Goal: Information Seeking & Learning: Learn about a topic

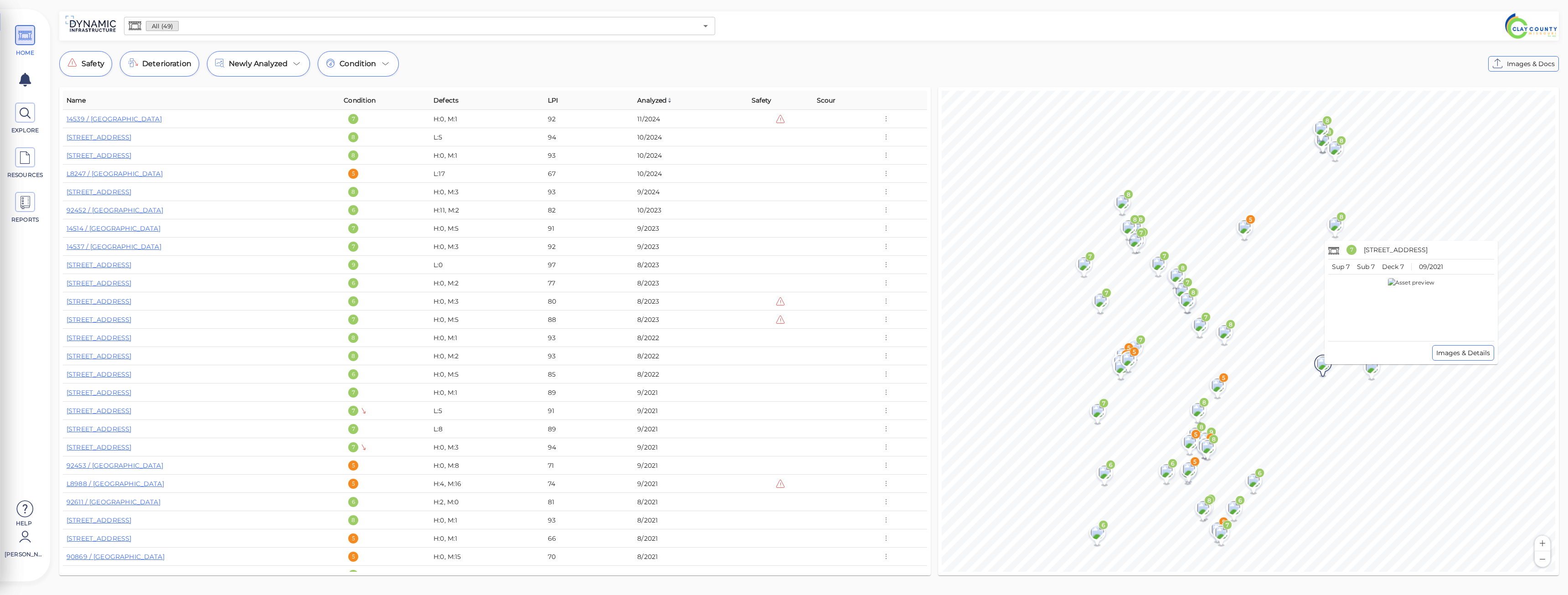
click at [1323, 368] on image at bounding box center [1323, 364] width 18 height 13
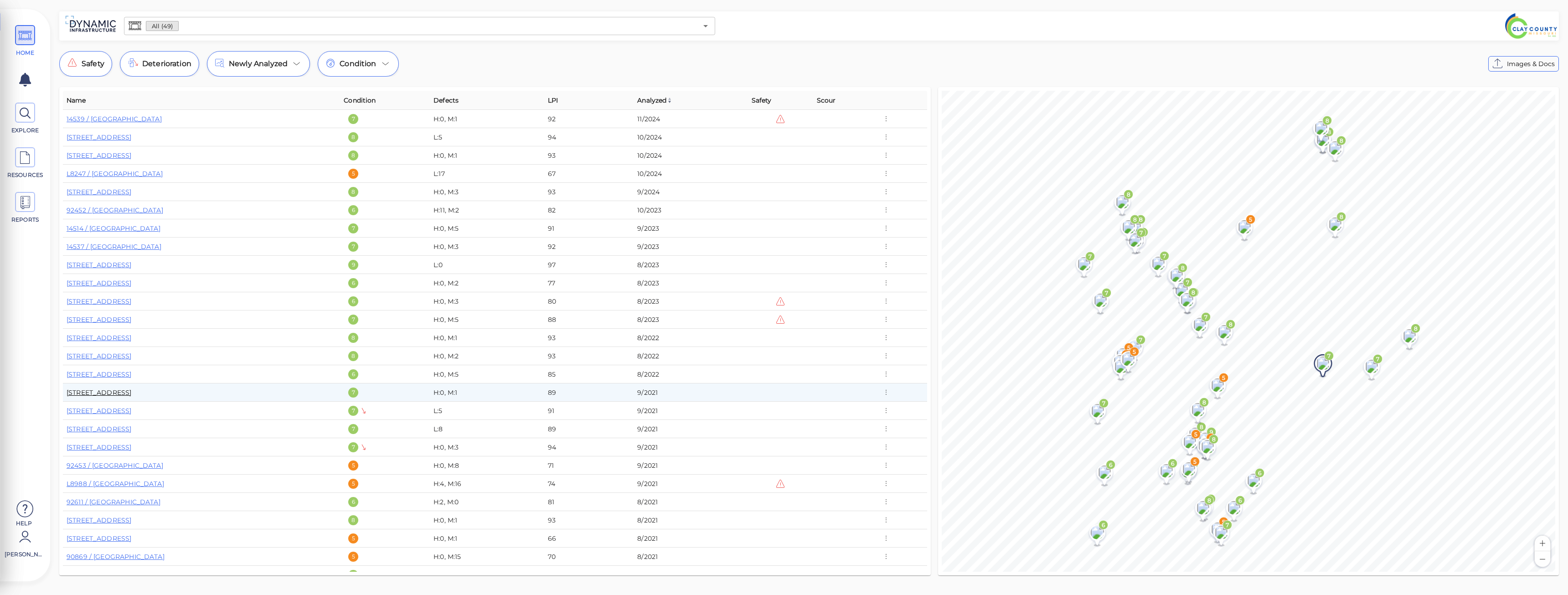
click at [131, 395] on link "14519 / 190th Street South" at bounding box center [99, 392] width 65 height 8
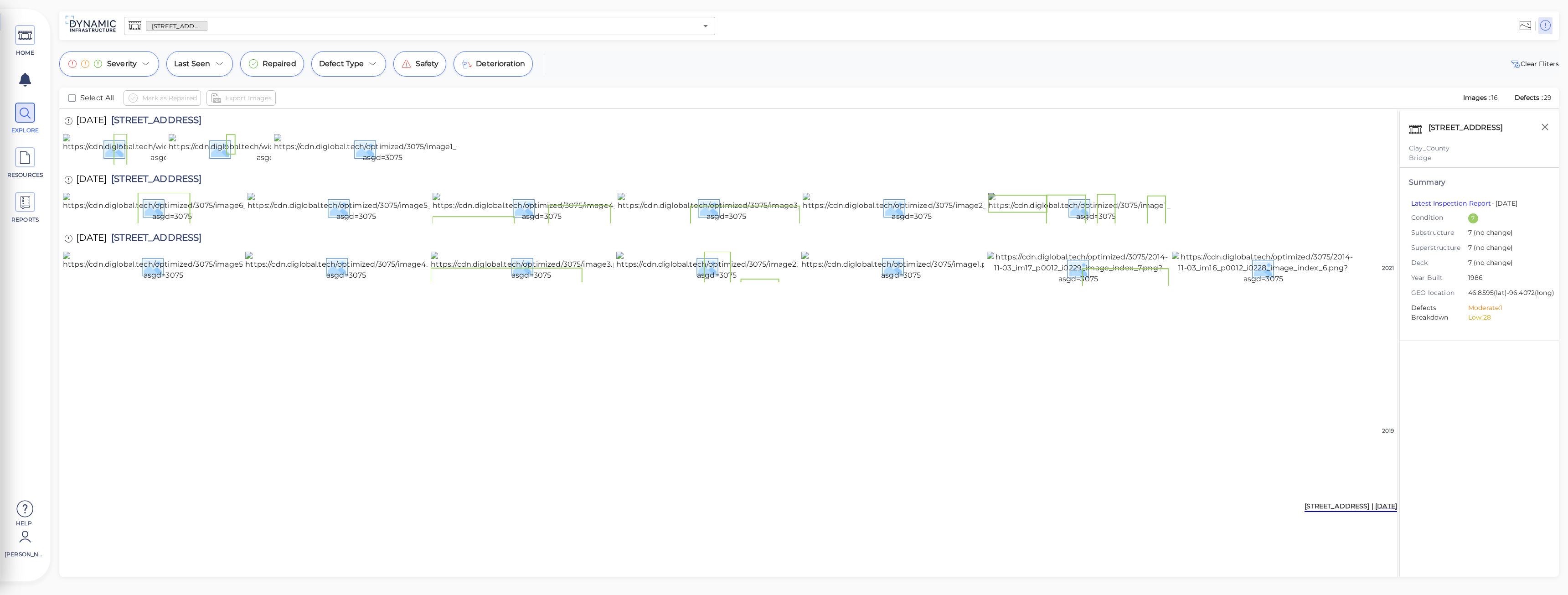
scroll to position [10, 0]
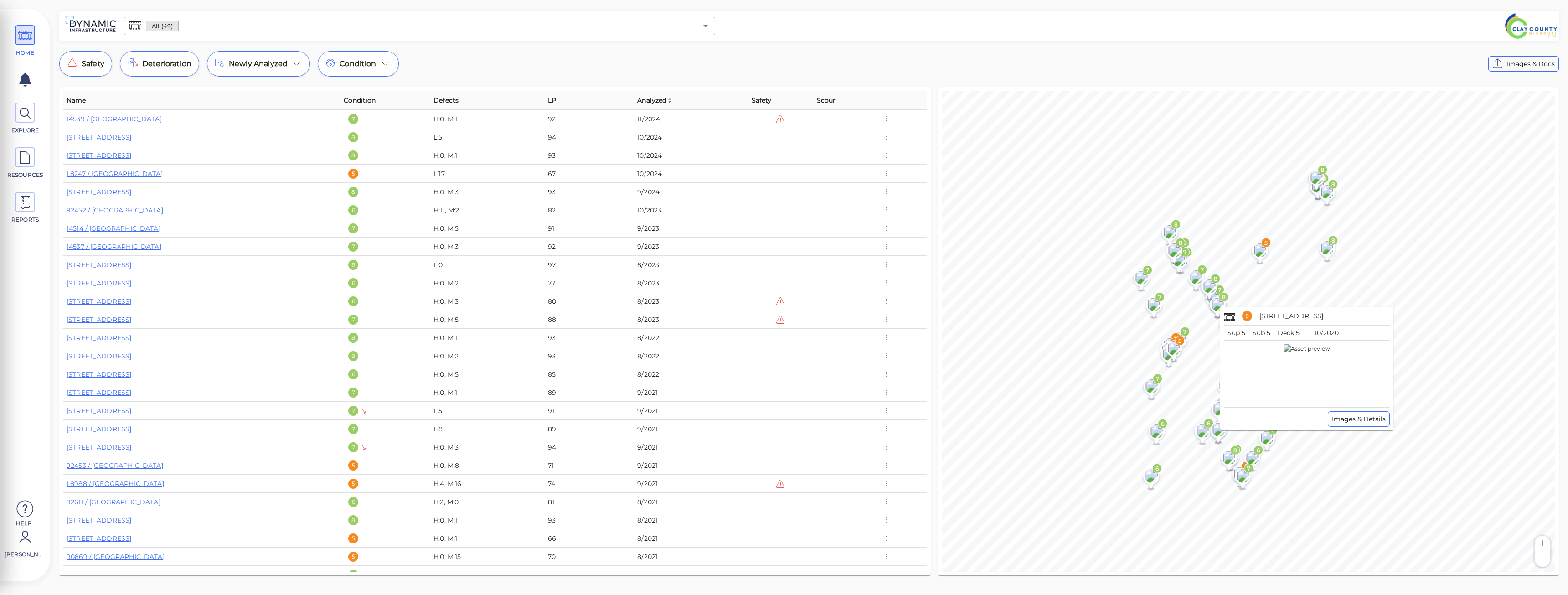
click at [1223, 429] on div "5 4644 / 110th Avenue South Sup 5 Sub 5 Deck 5 10/2020 Images & Details" at bounding box center [1307, 368] width 173 height 124
click at [1312, 368] on img at bounding box center [1307, 373] width 46 height 59
click at [1216, 432] on image at bounding box center [1219, 429] width 18 height 13
click at [1222, 426] on div "5 4644 / 110th Avenue South Sup 5 Sub 5 Deck 5 10/2020 Images & Details" at bounding box center [1307, 368] width 173 height 124
click at [1349, 423] on span "Images & Details" at bounding box center [1359, 419] width 54 height 11
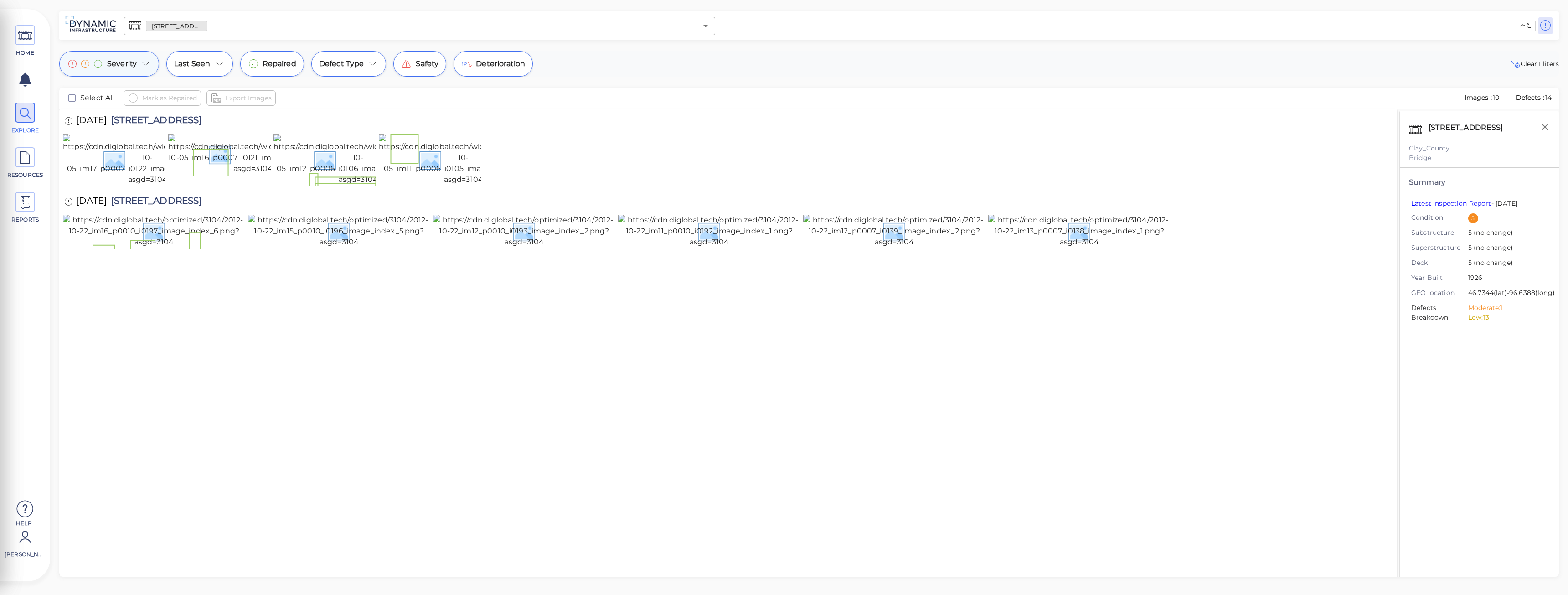
click at [151, 66] on div "Severity" at bounding box center [109, 64] width 100 height 26
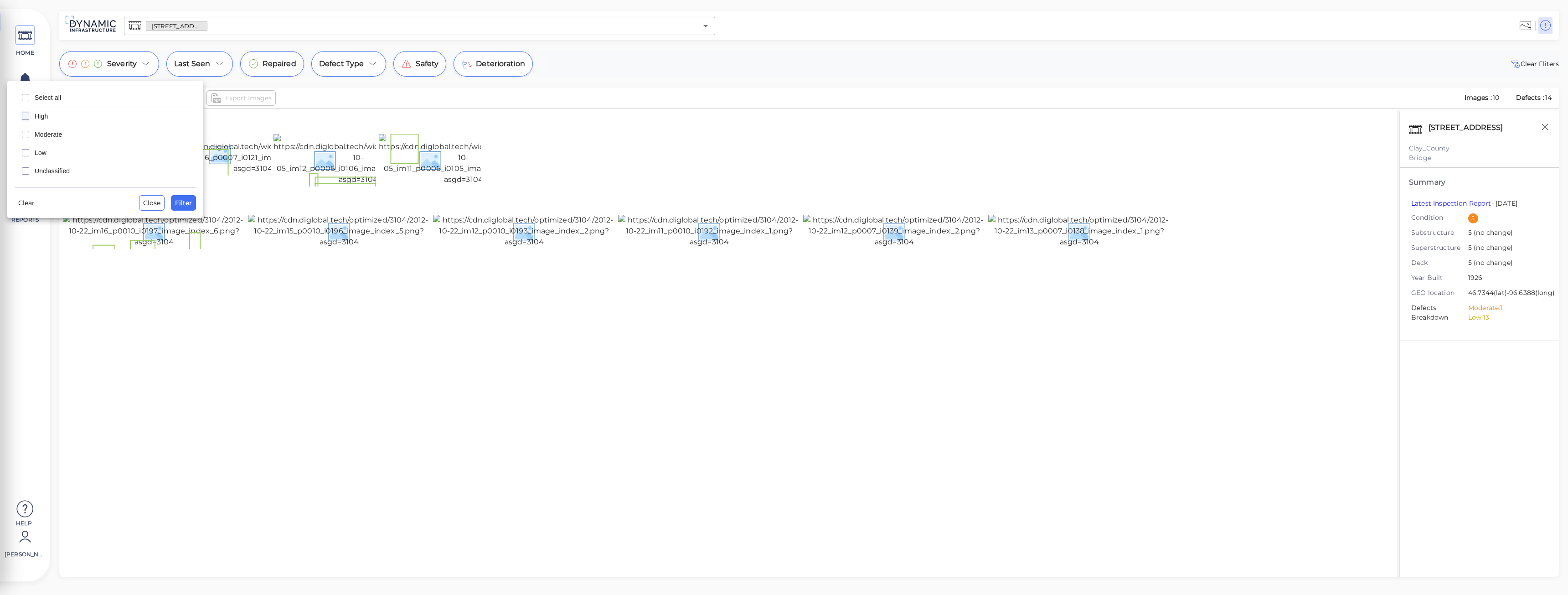
click at [26, 117] on icon "checkbox" at bounding box center [26, 116] width 11 height 11
click at [187, 206] on span "Filter" at bounding box center [184, 203] width 17 height 11
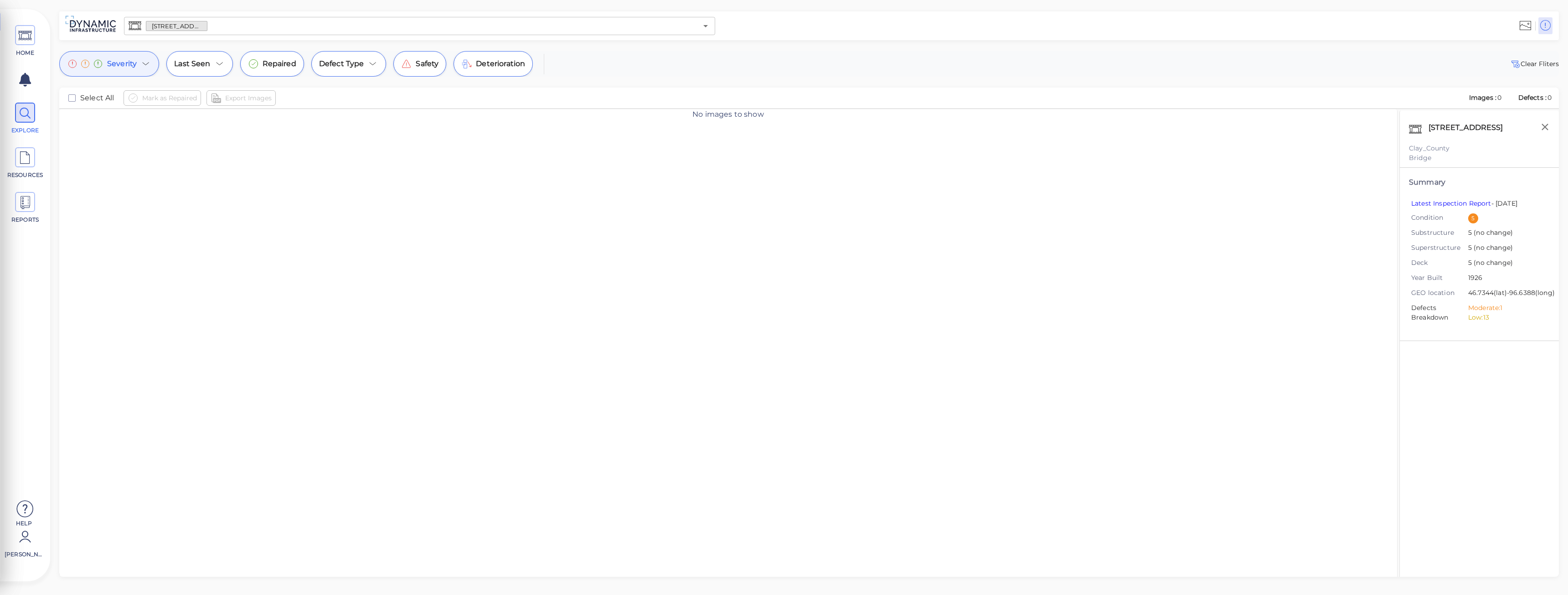
click at [141, 65] on icon at bounding box center [146, 64] width 11 height 11
click at [25, 153] on icon "checkbox" at bounding box center [26, 153] width 11 height 11
click at [26, 116] on icon "checkbox" at bounding box center [26, 116] width 3 height 2
click at [180, 200] on span "Filter" at bounding box center [184, 203] width 17 height 11
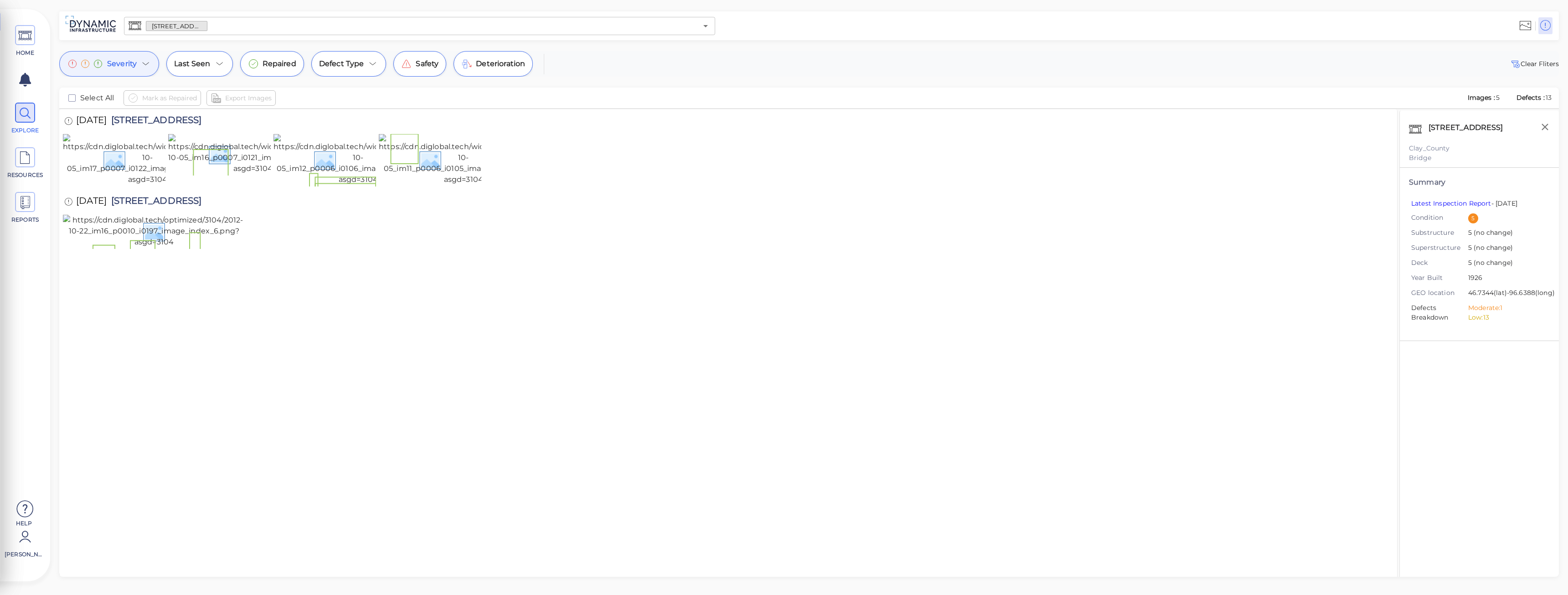
click at [141, 66] on icon at bounding box center [146, 64] width 11 height 11
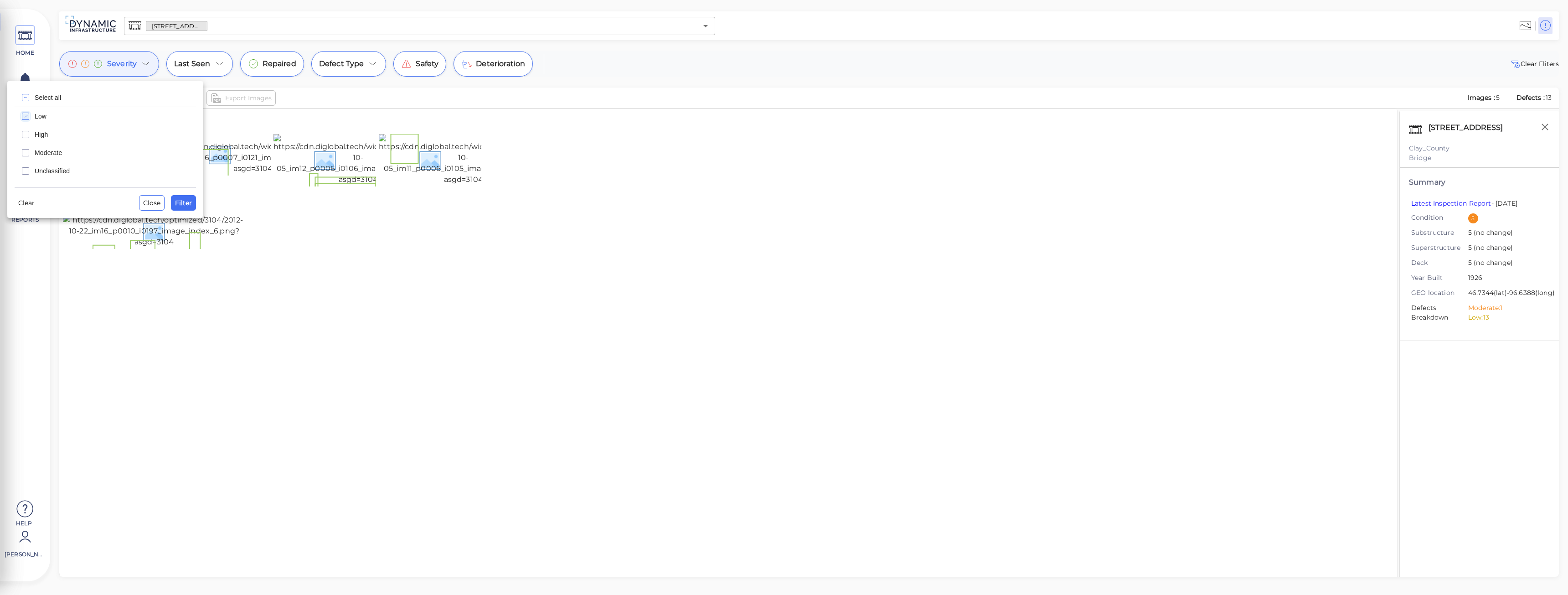
drag, startPoint x: 23, startPoint y: 115, endPoint x: 23, endPoint y: 105, distance: 10.0
click at [23, 116] on rect "checkbox" at bounding box center [26, 116] width 7 height 7
click at [179, 202] on span "Filter" at bounding box center [184, 203] width 17 height 11
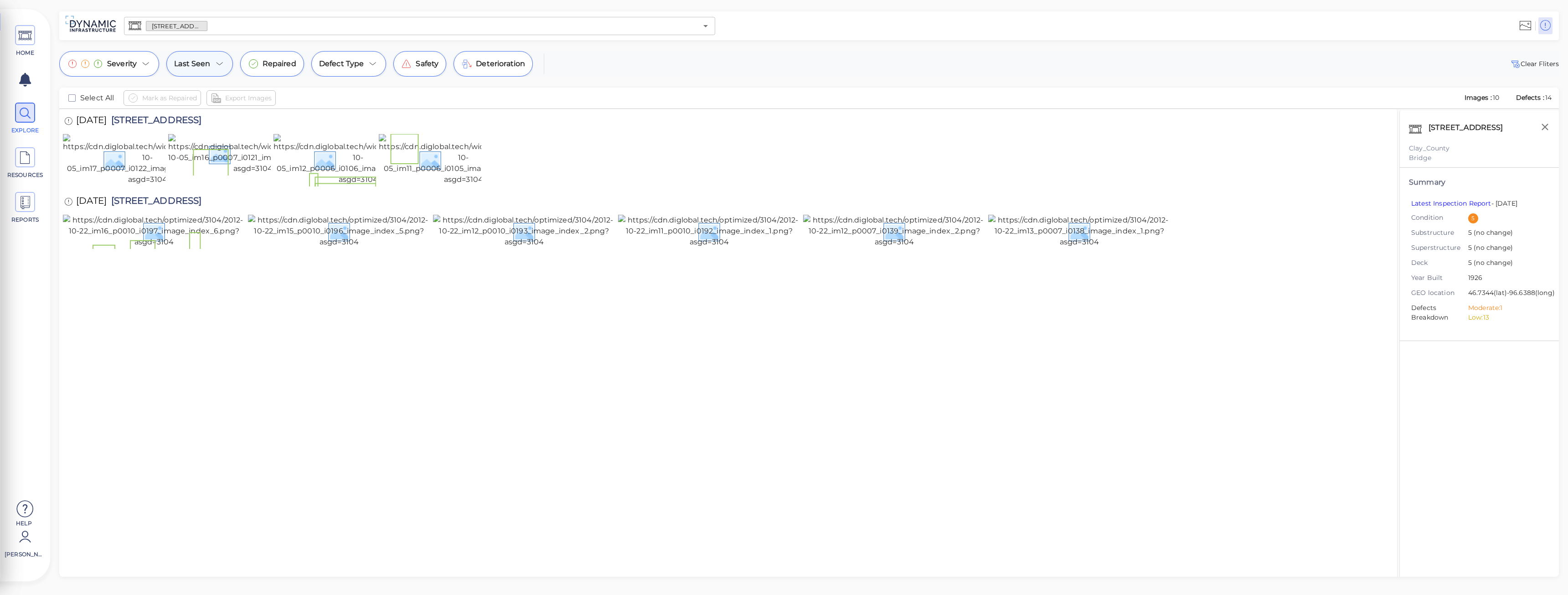
click at [215, 66] on icon at bounding box center [220, 64] width 11 height 11
click at [211, 65] on div at bounding box center [784, 297] width 1568 height 595
click at [374, 59] on icon at bounding box center [373, 64] width 11 height 11
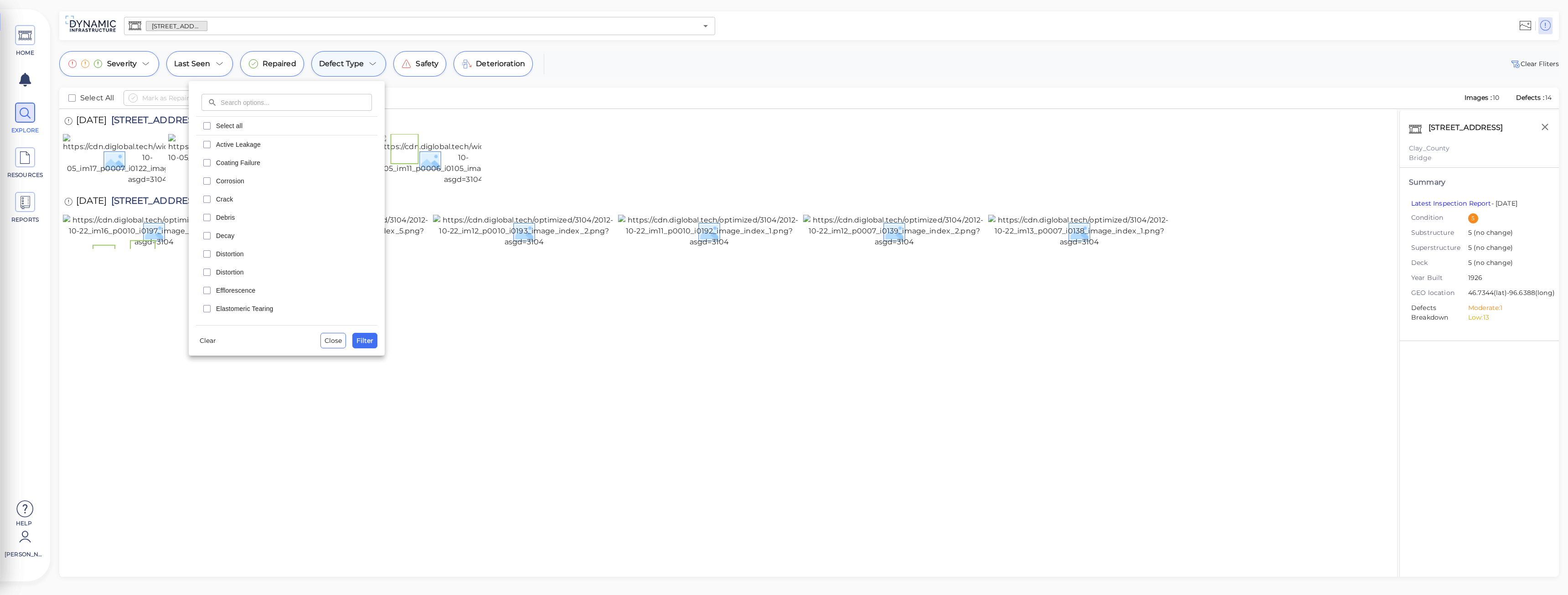
click at [374, 59] on div at bounding box center [784, 297] width 1568 height 595
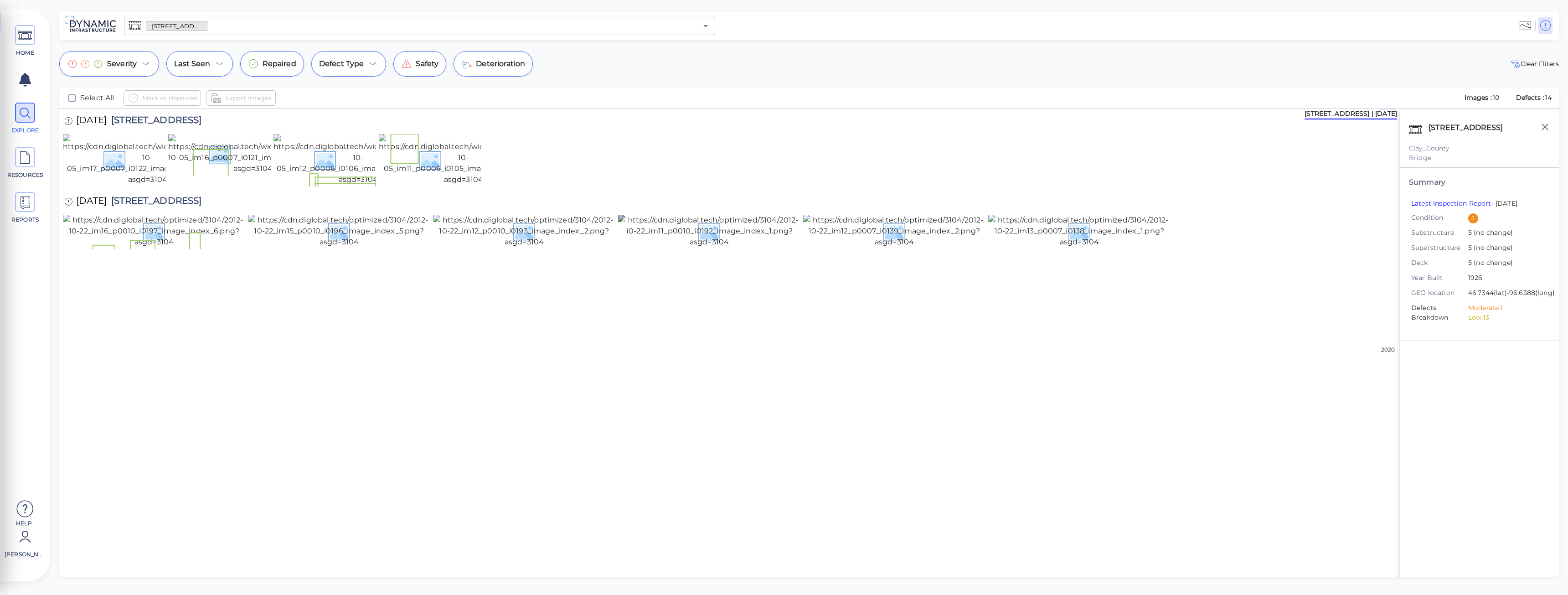
click at [683, 248] on img at bounding box center [709, 231] width 183 height 33
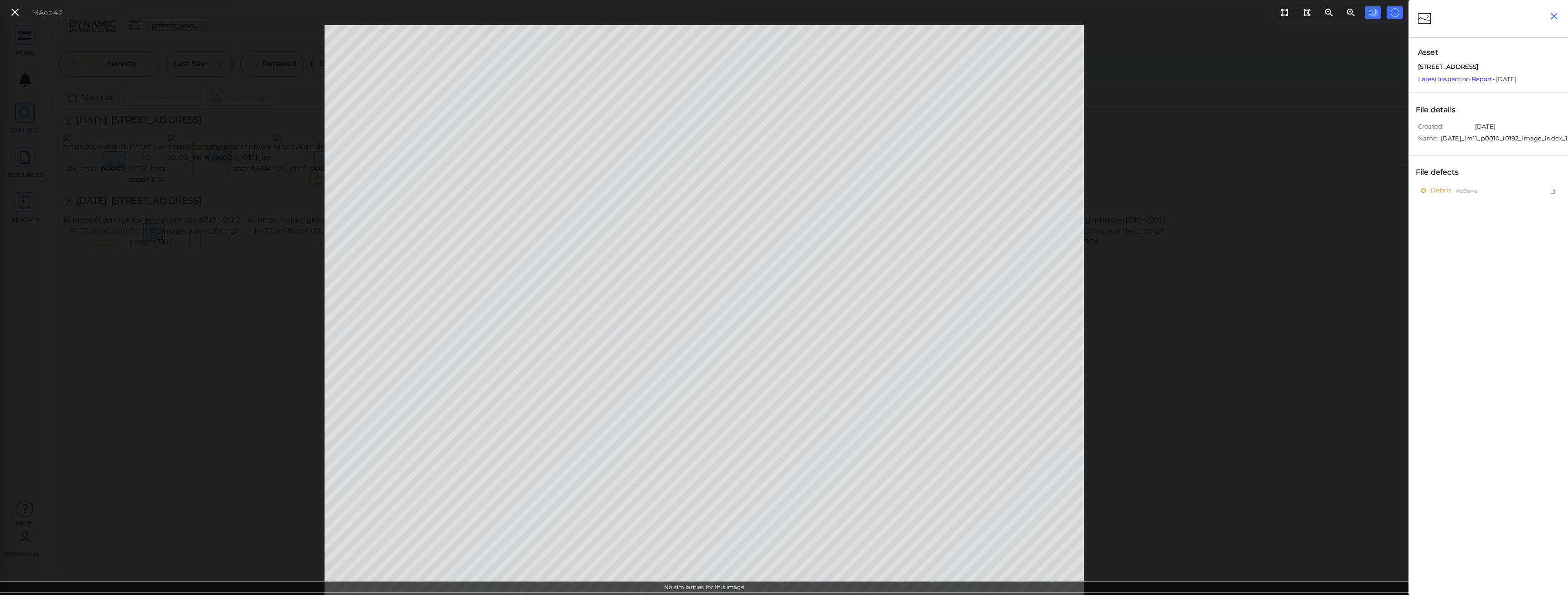
click at [1556, 13] on icon "button" at bounding box center [1554, 16] width 7 height 7
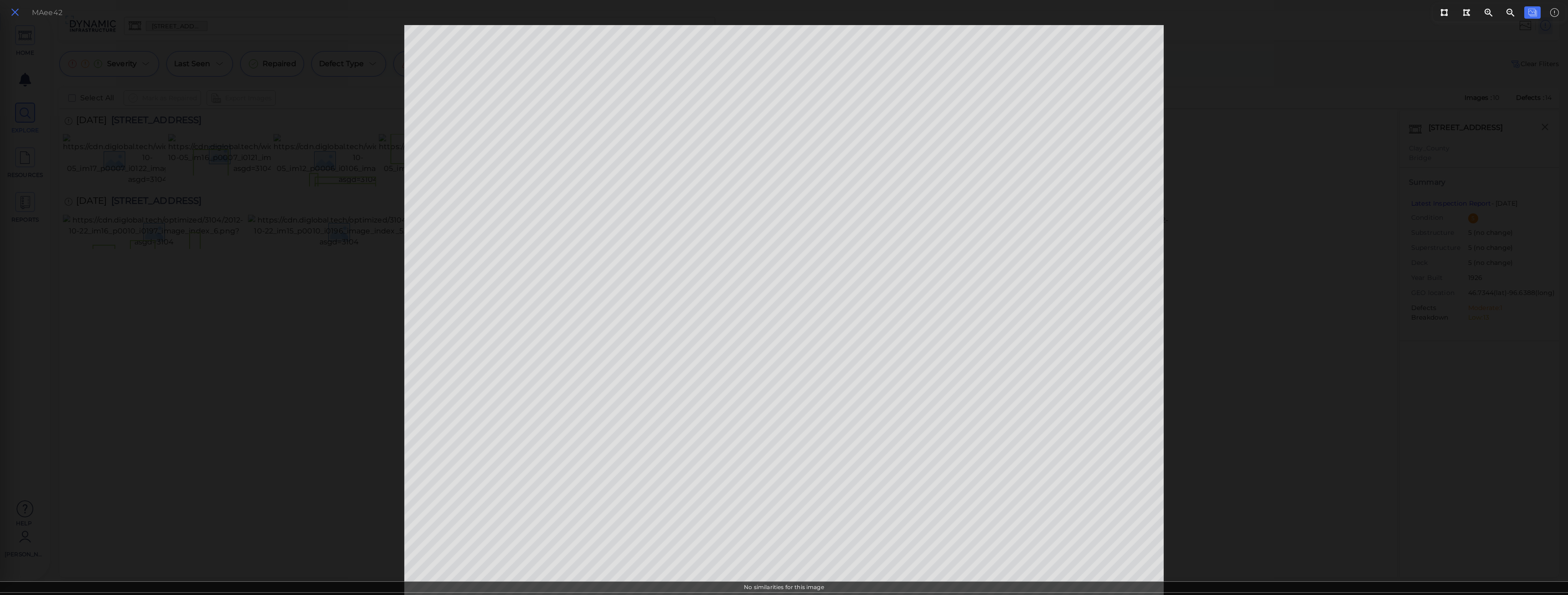
click at [13, 13] on icon at bounding box center [15, 12] width 10 height 12
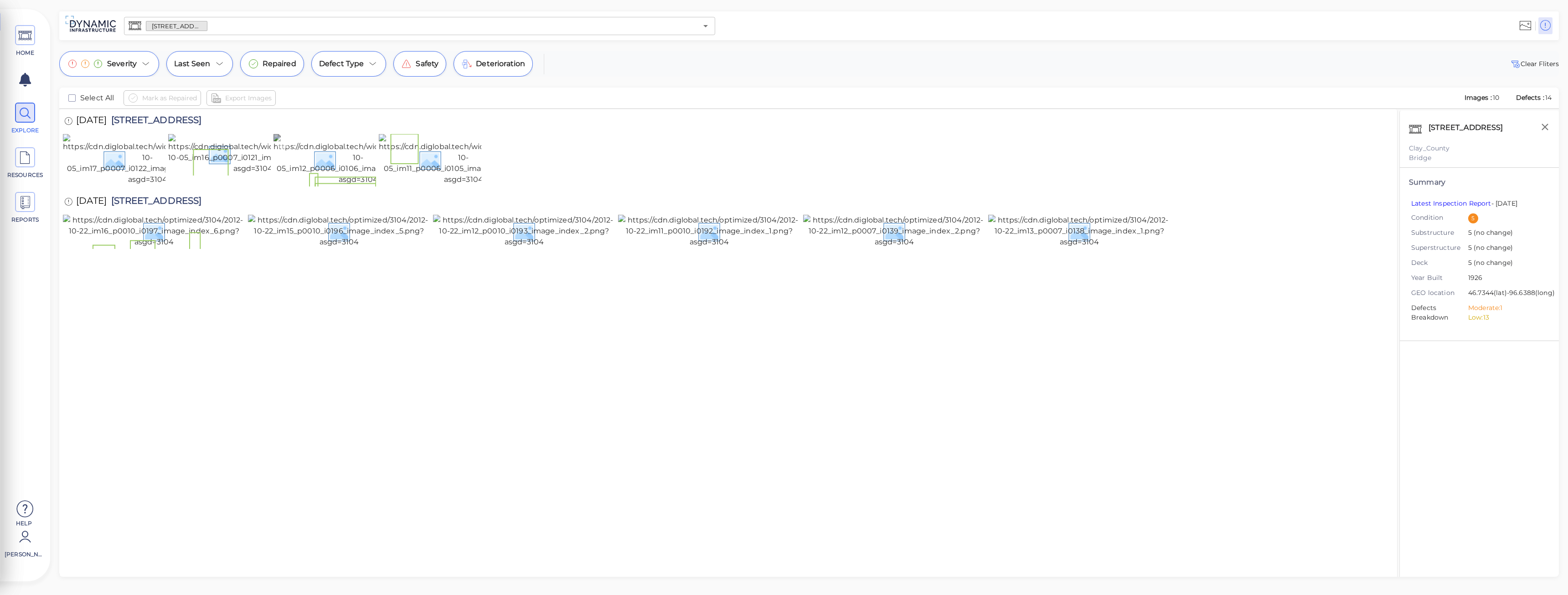
click at [318, 178] on img at bounding box center [358, 160] width 170 height 51
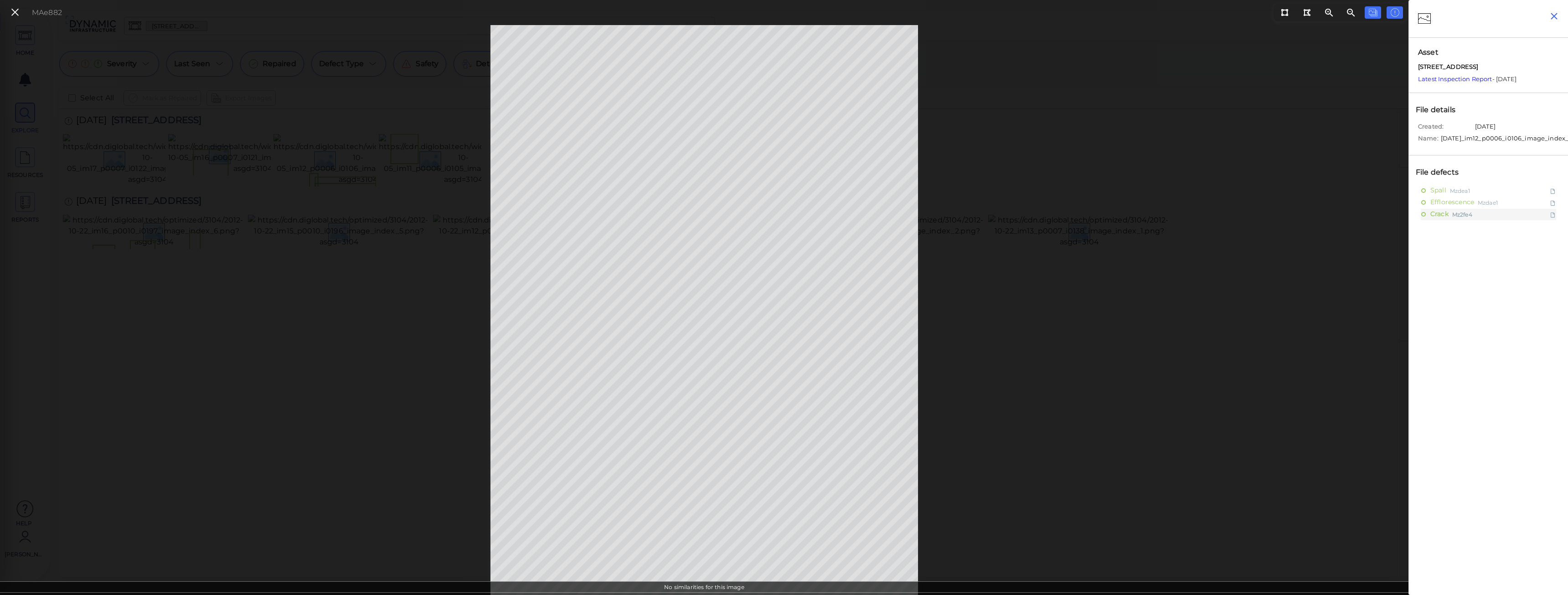
click at [1552, 16] on icon "button" at bounding box center [1554, 16] width 12 height 12
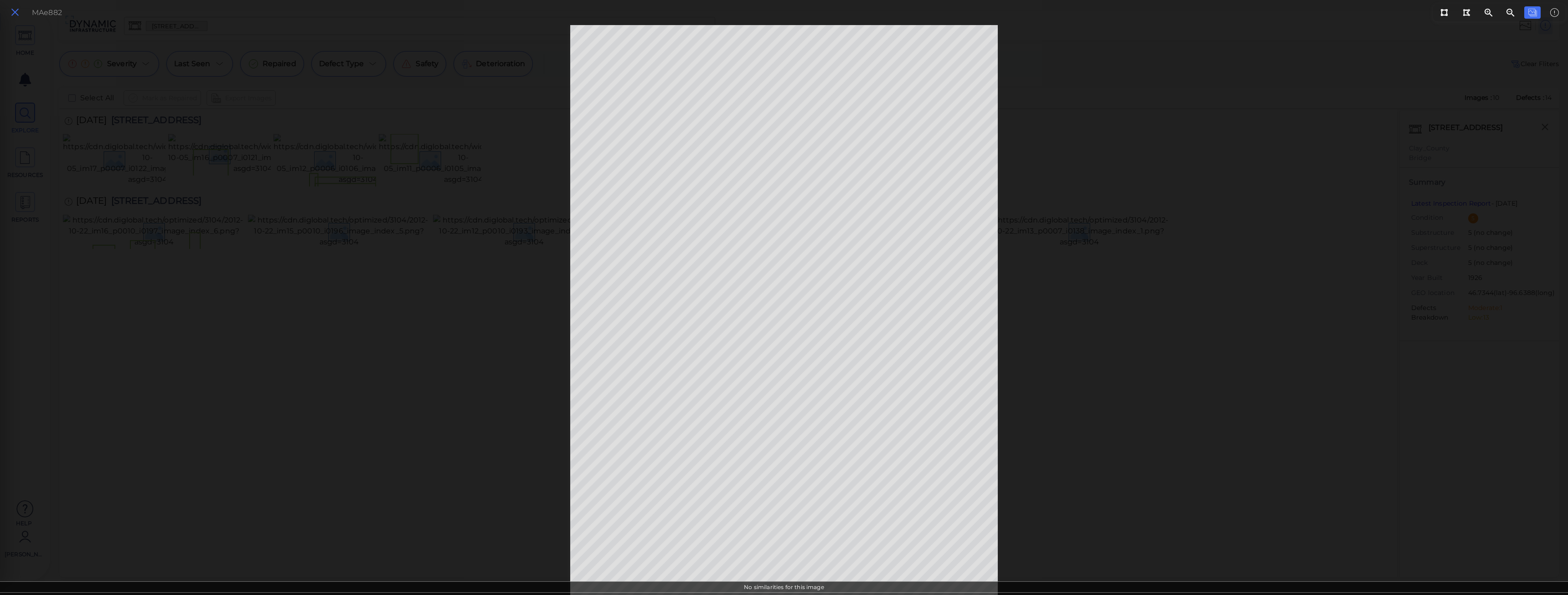
click at [13, 14] on icon at bounding box center [15, 12] width 10 height 12
